Goal: Find specific page/section: Locate a particular part of the current website

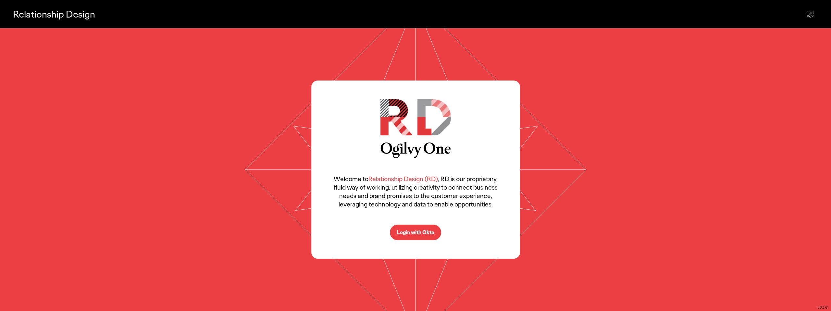
click at [417, 232] on p "Login with Okta" at bounding box center [416, 232] width 38 height 5
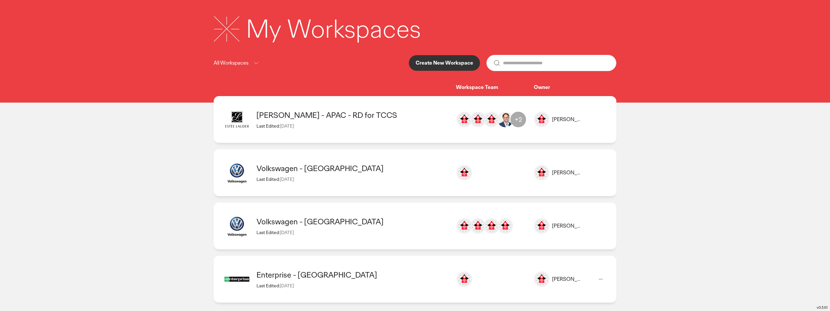
scroll to position [34, 0]
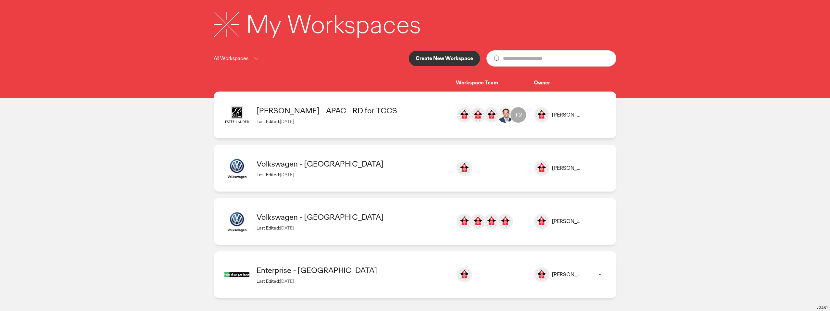
click at [294, 271] on div "Enterprise - [GEOGRAPHIC_DATA]" at bounding box center [353, 270] width 193 height 10
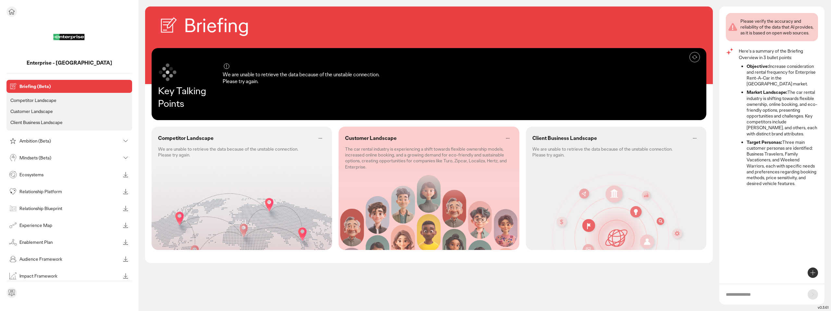
click at [105, 135] on div "Ambition (Beta)" at bounding box center [69, 140] width 126 height 13
click at [126, 141] on icon at bounding box center [126, 141] width 8 height 8
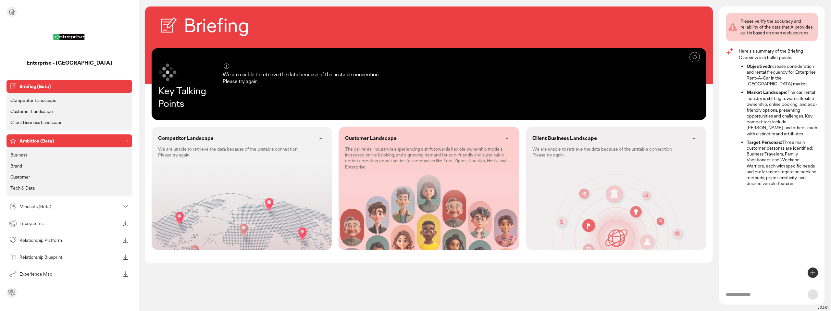
click at [126, 143] on icon at bounding box center [126, 141] width 8 height 8
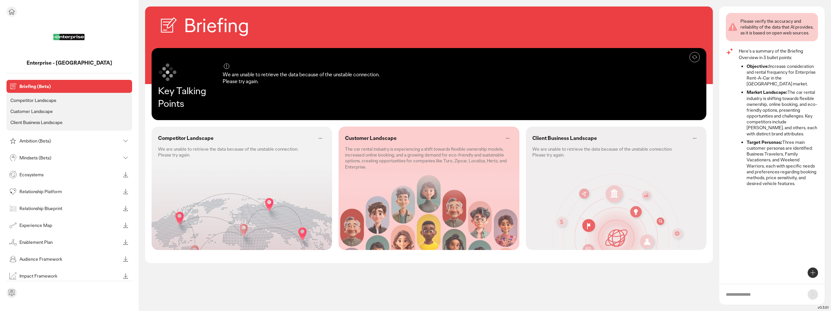
click at [123, 156] on icon at bounding box center [126, 158] width 8 height 8
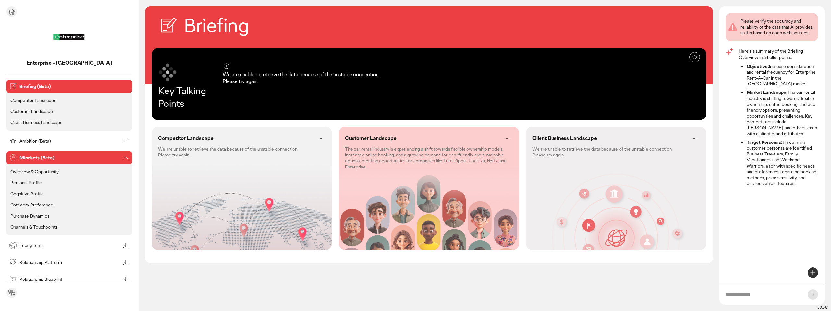
click at [38, 183] on p "Personal Profile" at bounding box center [25, 183] width 31 height 6
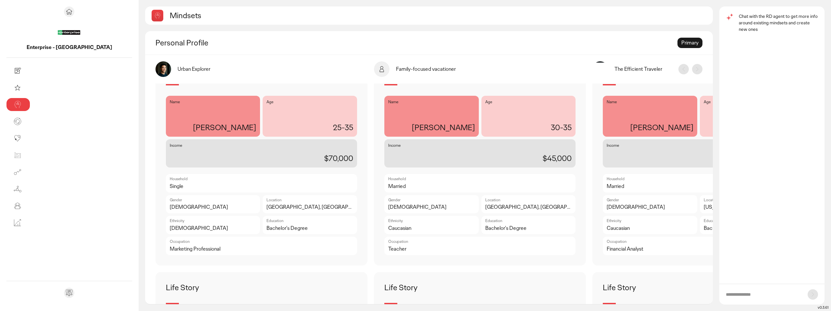
scroll to position [32, 0]
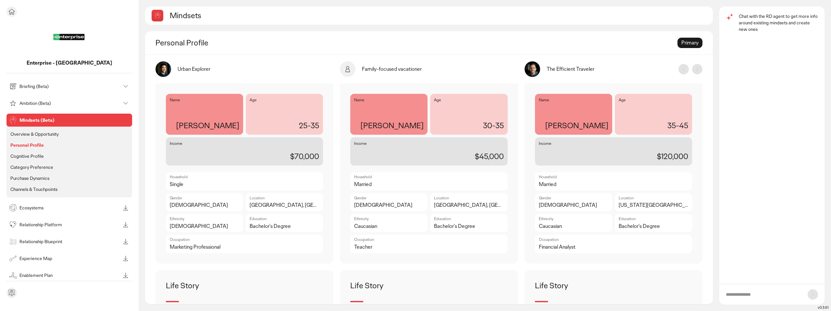
click at [50, 207] on p "Ecosystems" at bounding box center [69, 208] width 101 height 5
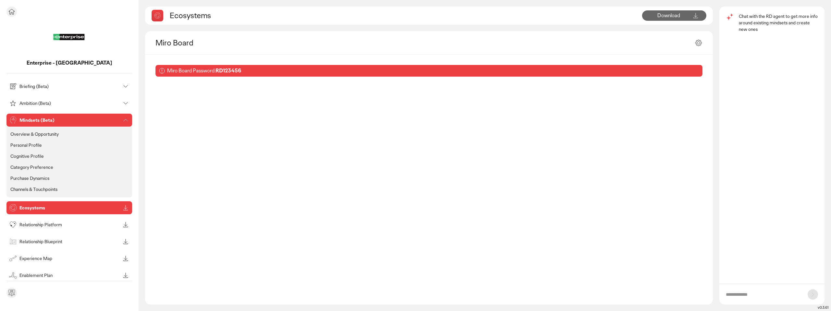
click at [125, 104] on icon at bounding box center [126, 103] width 4 height 2
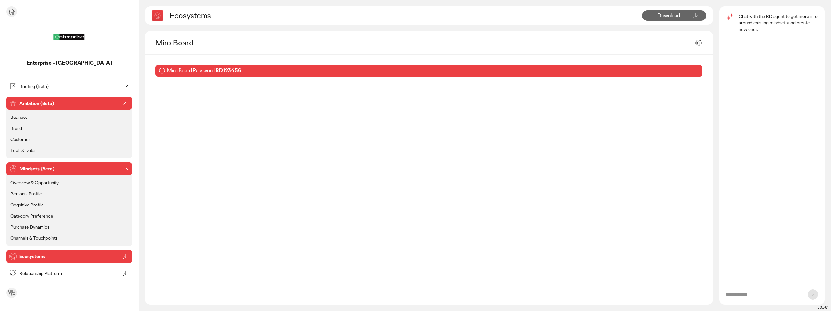
click at [109, 116] on li "Business" at bounding box center [69, 117] width 120 height 8
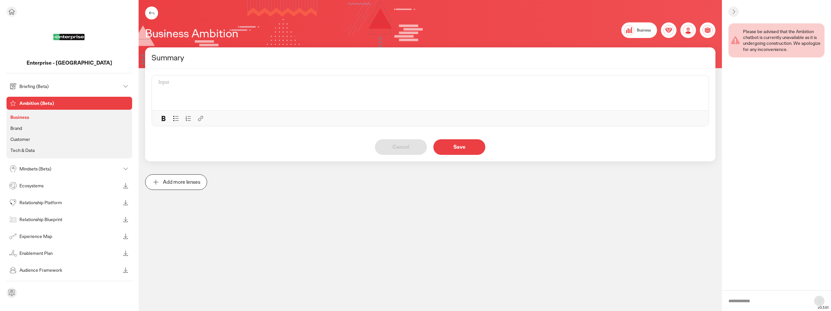
click at [18, 127] on p "Brand" at bounding box center [16, 128] width 12 height 6
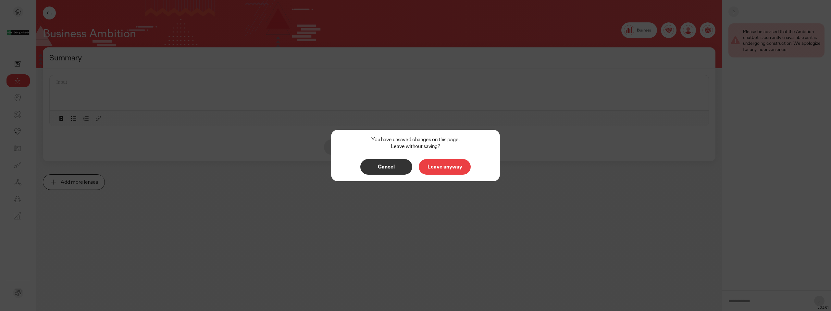
click at [393, 167] on p "Cancel" at bounding box center [386, 166] width 38 height 5
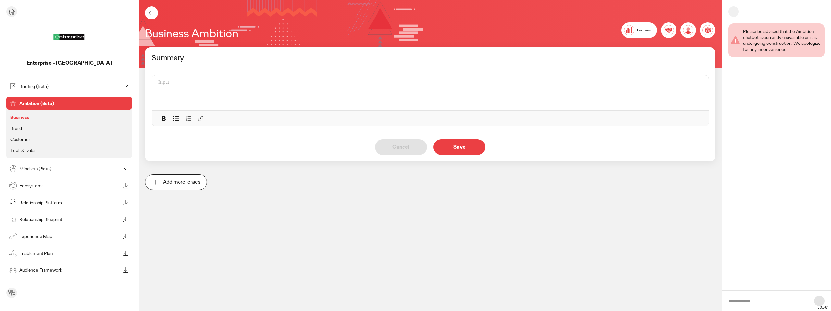
click at [44, 88] on p "Briefing (Beta)" at bounding box center [69, 86] width 101 height 5
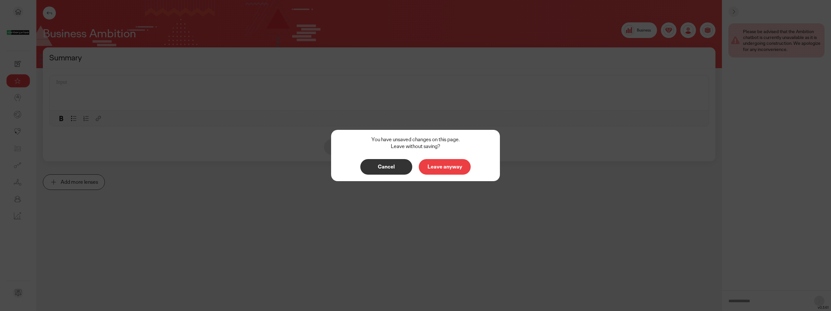
click at [391, 169] on p "Cancel" at bounding box center [386, 166] width 38 height 5
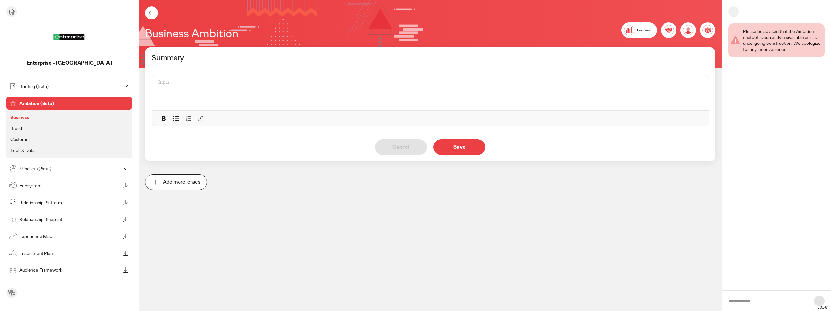
click at [63, 219] on p "Relationship Blueprint" at bounding box center [69, 219] width 101 height 5
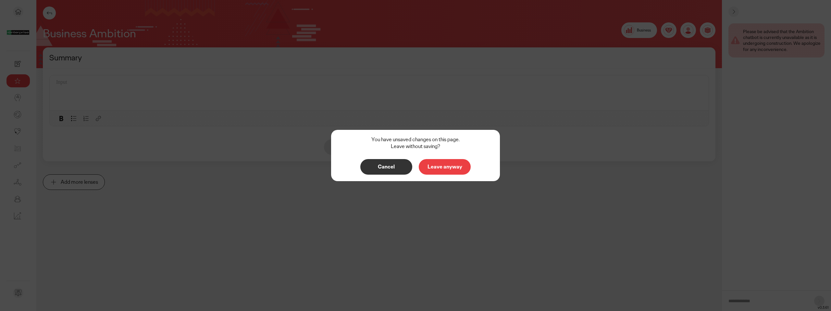
click at [378, 166] on p "Cancel" at bounding box center [386, 166] width 38 height 5
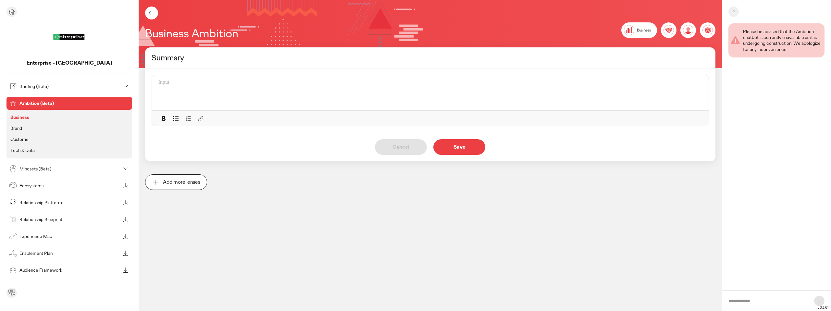
click at [47, 118] on li "Business" at bounding box center [69, 117] width 120 height 8
click at [66, 89] on div "Briefing (Beta)" at bounding box center [64, 86] width 113 height 10
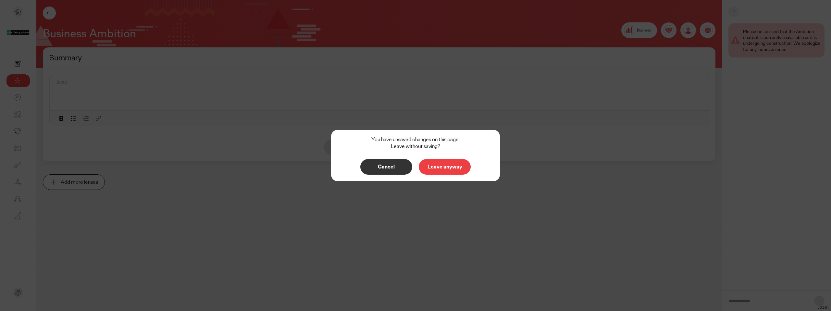
click at [393, 168] on p "Cancel" at bounding box center [386, 166] width 38 height 5
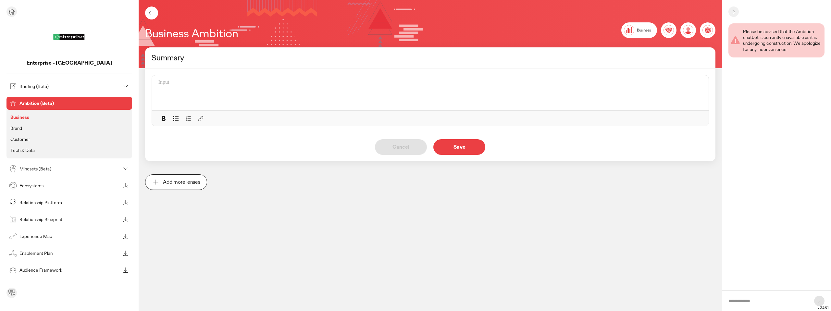
click at [40, 168] on p "Mindsets (Beta)" at bounding box center [69, 169] width 101 height 5
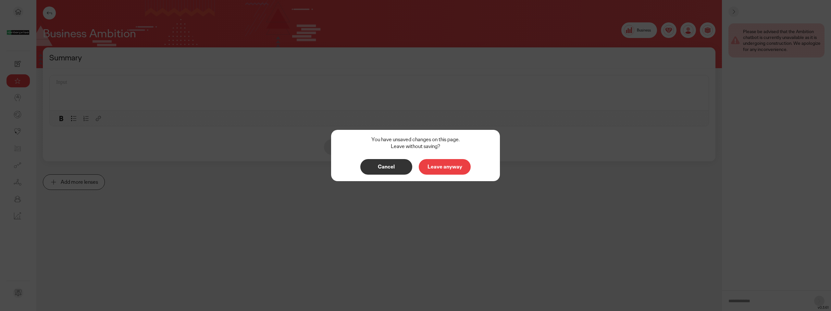
click at [373, 164] on p "Cancel" at bounding box center [386, 166] width 38 height 5
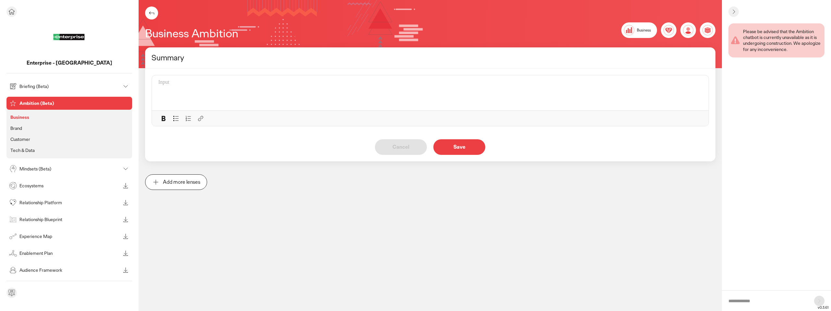
click at [43, 171] on p "Mindsets (Beta)" at bounding box center [69, 169] width 101 height 5
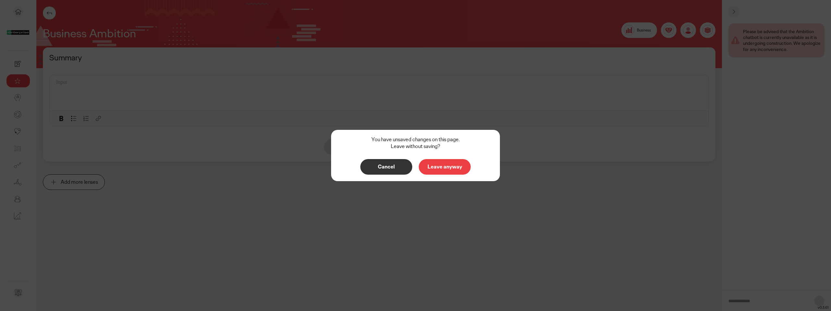
click at [450, 164] on p "Leave anyway" at bounding box center [445, 166] width 38 height 5
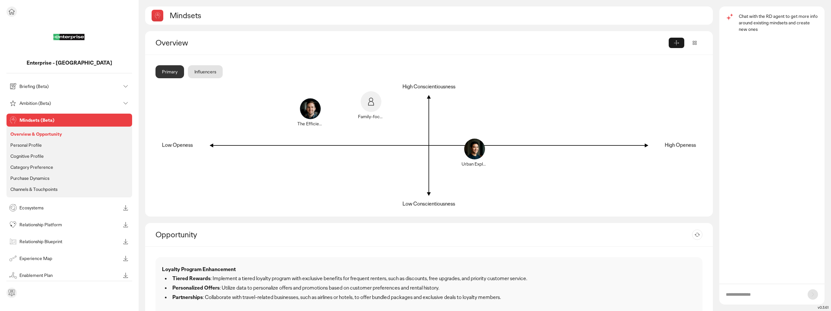
click at [33, 167] on p "Category Preference" at bounding box center [31, 167] width 43 height 6
